Goal: Find specific page/section: Find specific page/section

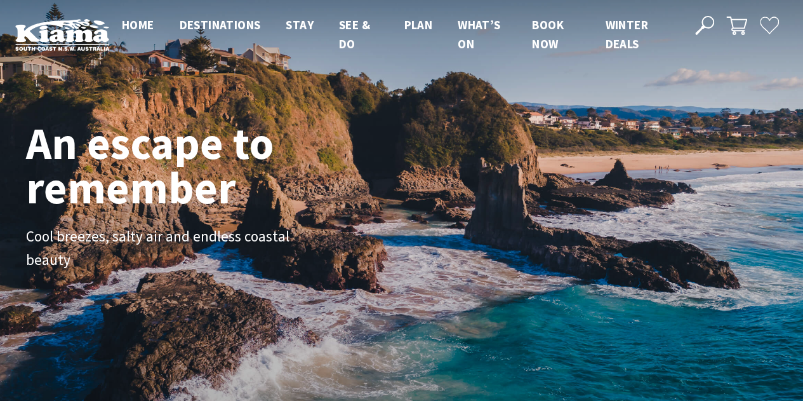
scroll to position [212, 812]
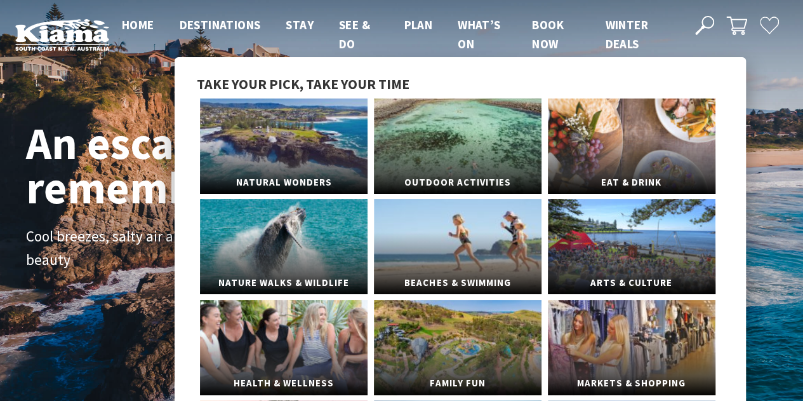
click at [604, 350] on link "Markets & Shopping" at bounding box center [632, 347] width 168 height 95
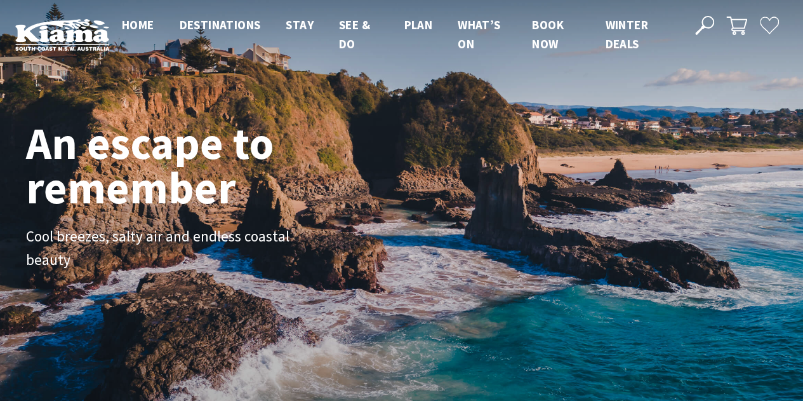
scroll to position [212, 812]
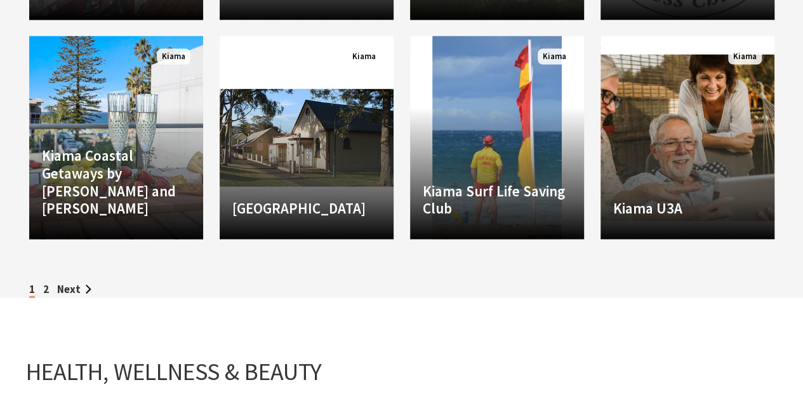
scroll to position [1457, 0]
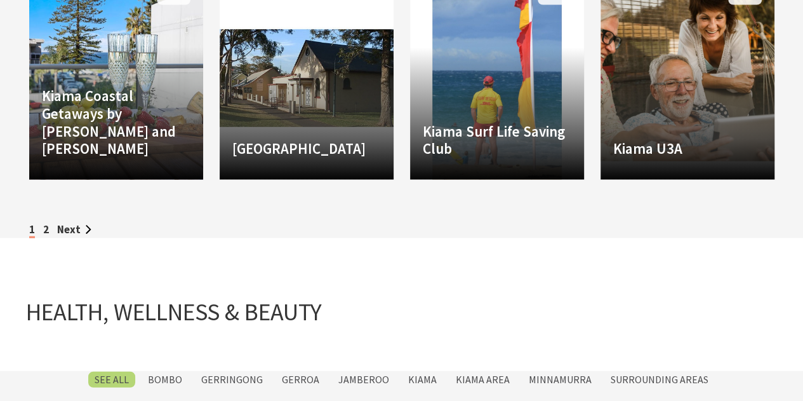
click at [425, 383] on label "Kiama" at bounding box center [422, 379] width 41 height 16
click at [0, 0] on input "Kiama" at bounding box center [0, 0] width 0 height 0
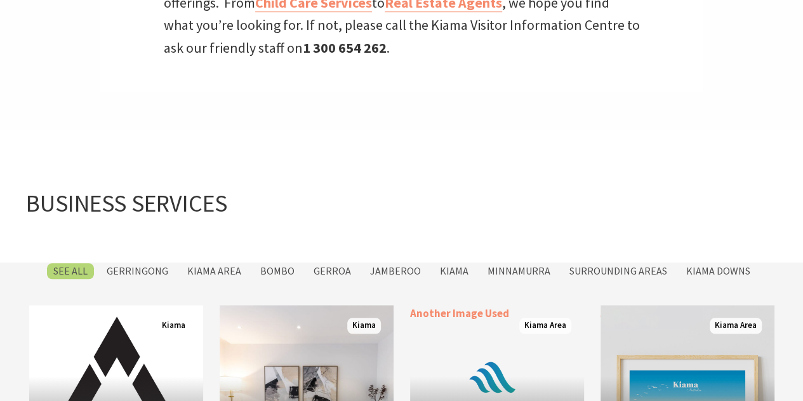
scroll to position [429, 0]
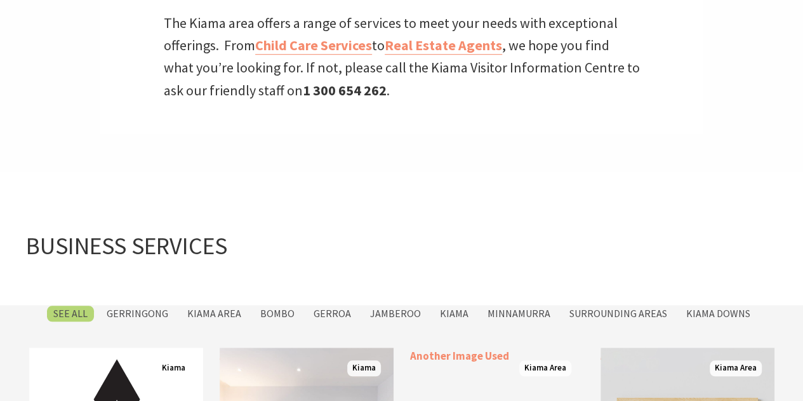
click at [455, 313] on label "Kiama" at bounding box center [454, 313] width 41 height 16
click at [0, 0] on input "Kiama" at bounding box center [0, 0] width 0 height 0
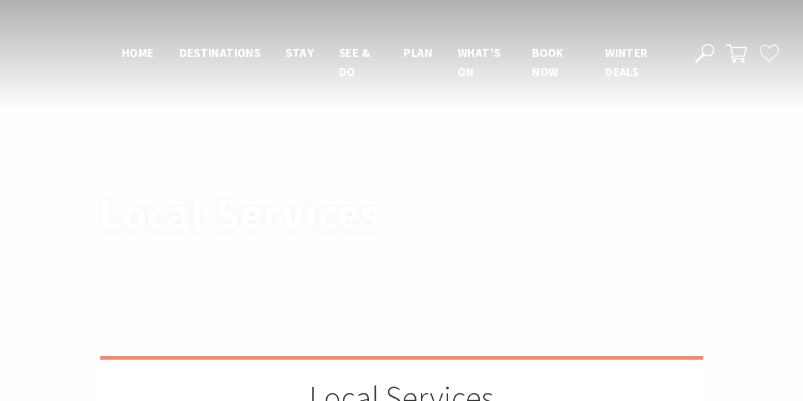
scroll to position [1457, 0]
